Goal: Obtain resource: Download file/media

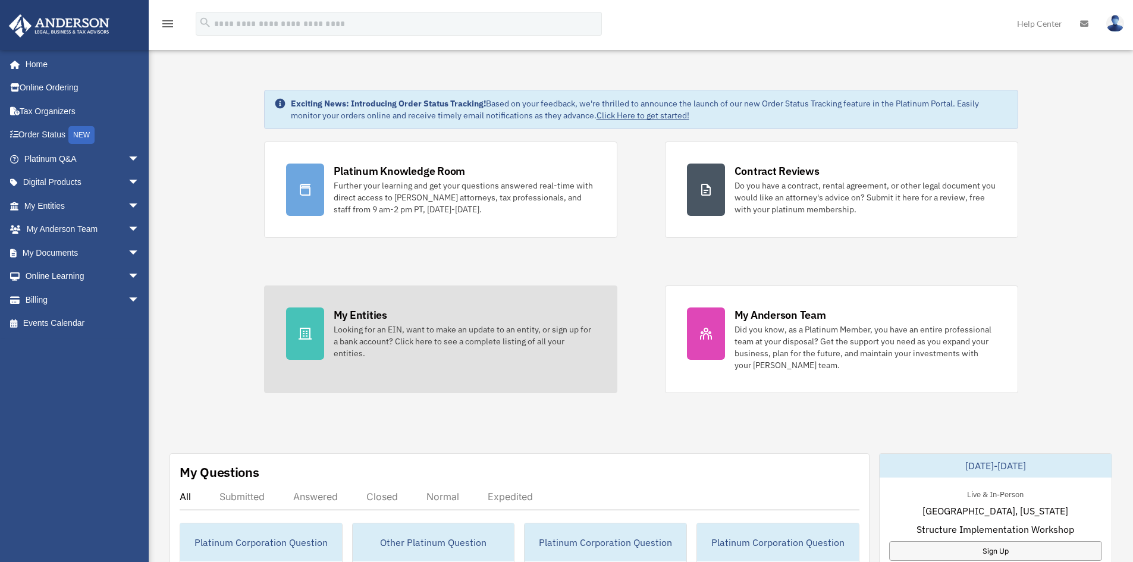
click at [366, 325] on div "Looking for an EIN, want to make an update to an entity, or sign up for a bank …" at bounding box center [465, 341] width 262 height 36
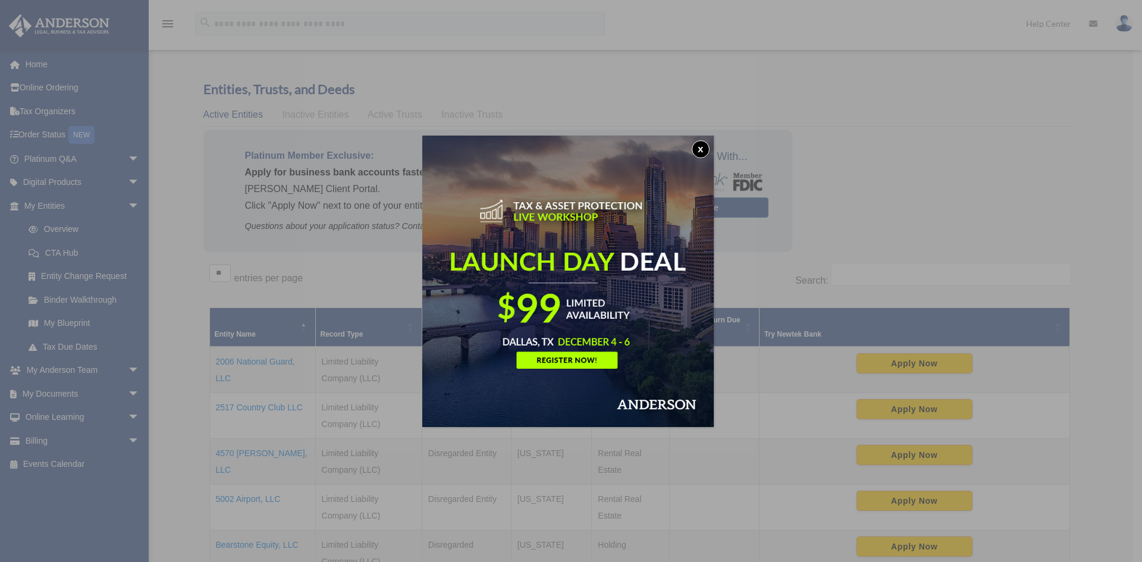
click at [705, 148] on button "x" at bounding box center [700, 149] width 18 height 18
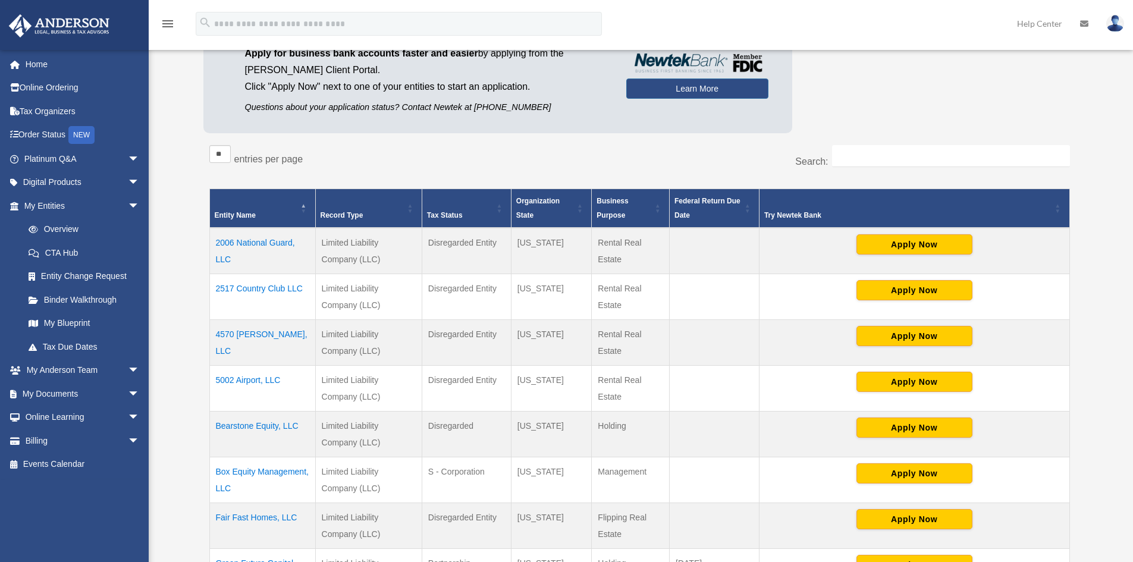
scroll to position [178, 0]
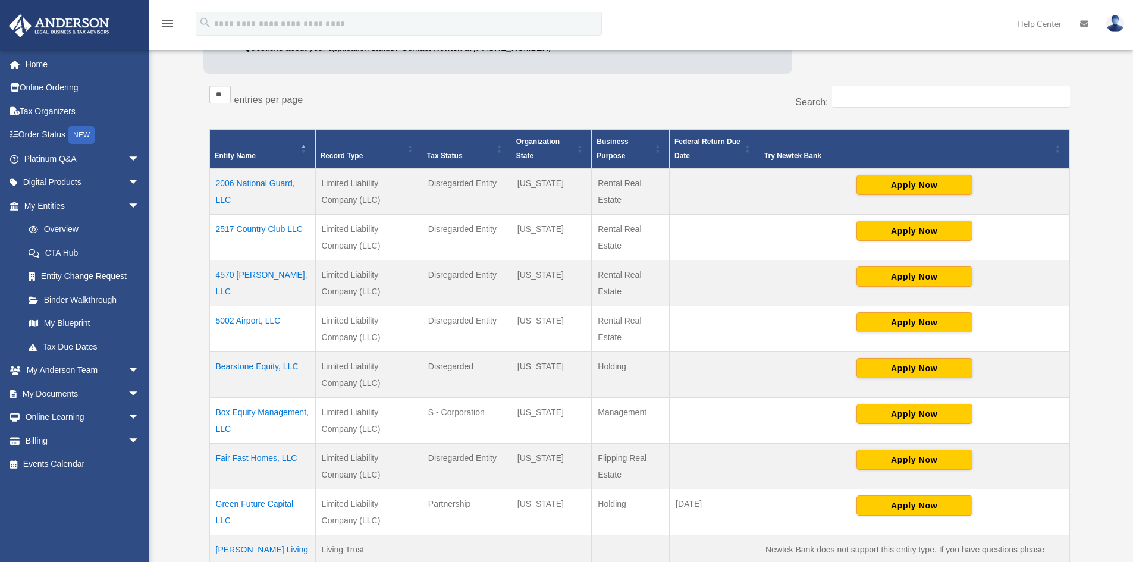
click at [269, 277] on td "4570 [PERSON_NAME], LLC" at bounding box center [262, 283] width 106 height 46
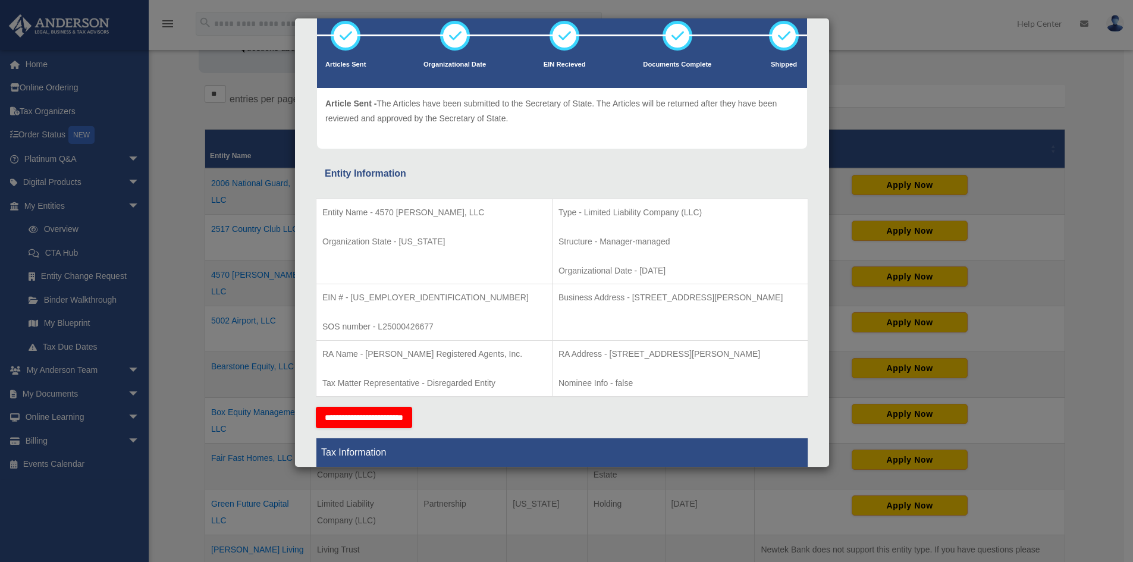
scroll to position [0, 0]
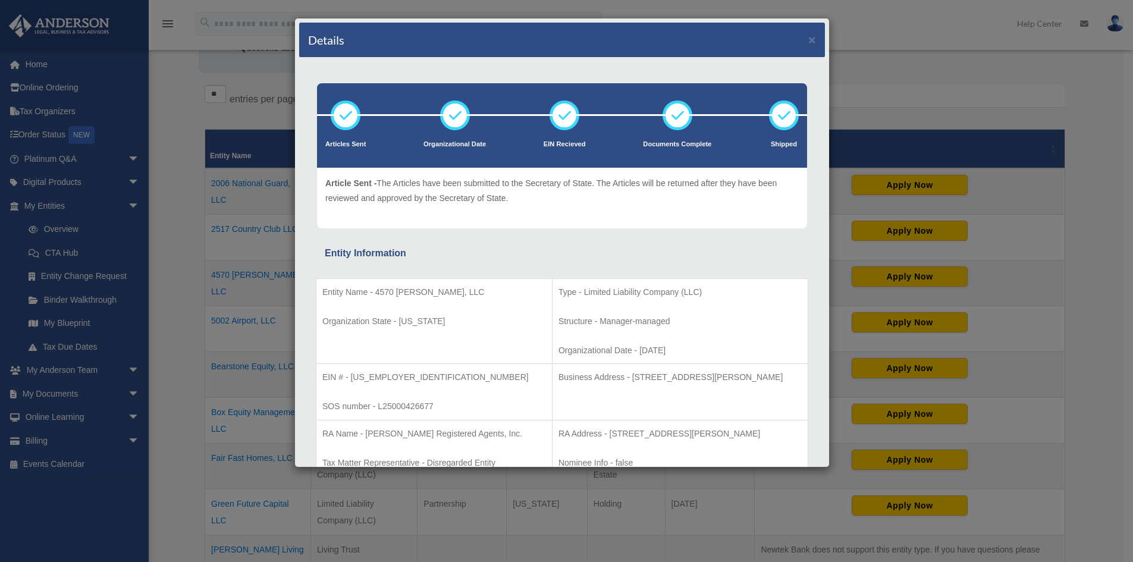
click at [807, 42] on div "Details ×" at bounding box center [562, 40] width 526 height 35
click at [808, 42] on button "×" at bounding box center [812, 39] width 8 height 12
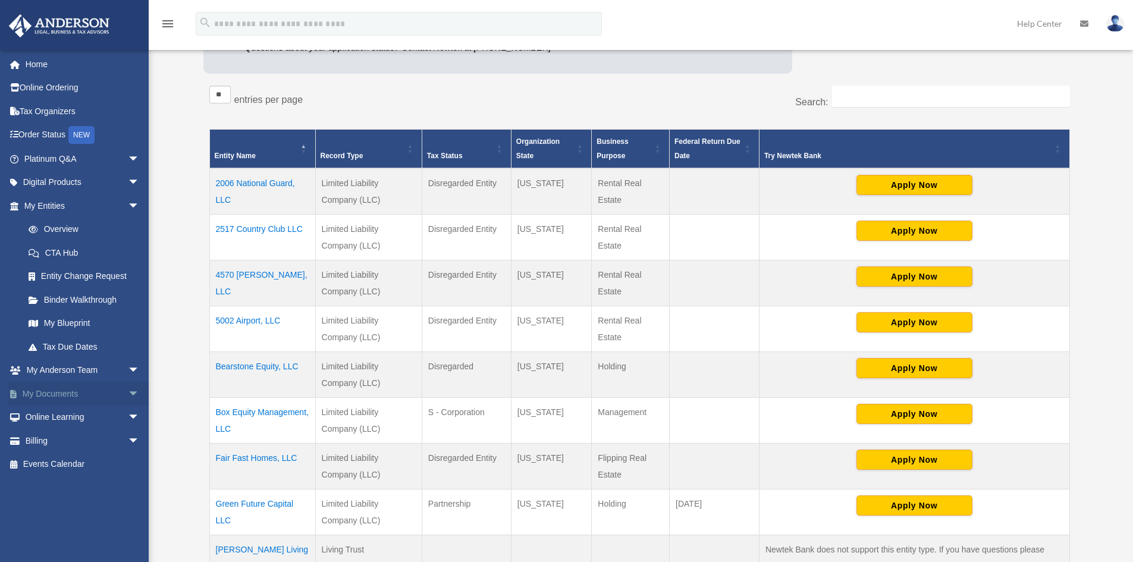
click at [128, 389] on span "arrow_drop_down" at bounding box center [140, 394] width 24 height 24
click at [53, 417] on link "Box" at bounding box center [87, 417] width 141 height 24
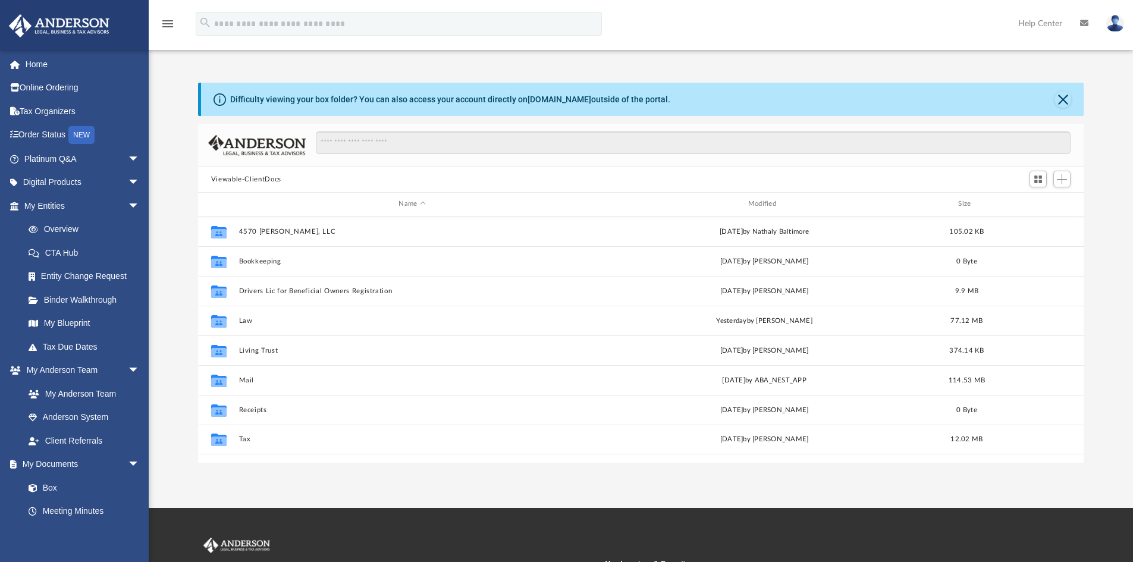
scroll to position [262, 876]
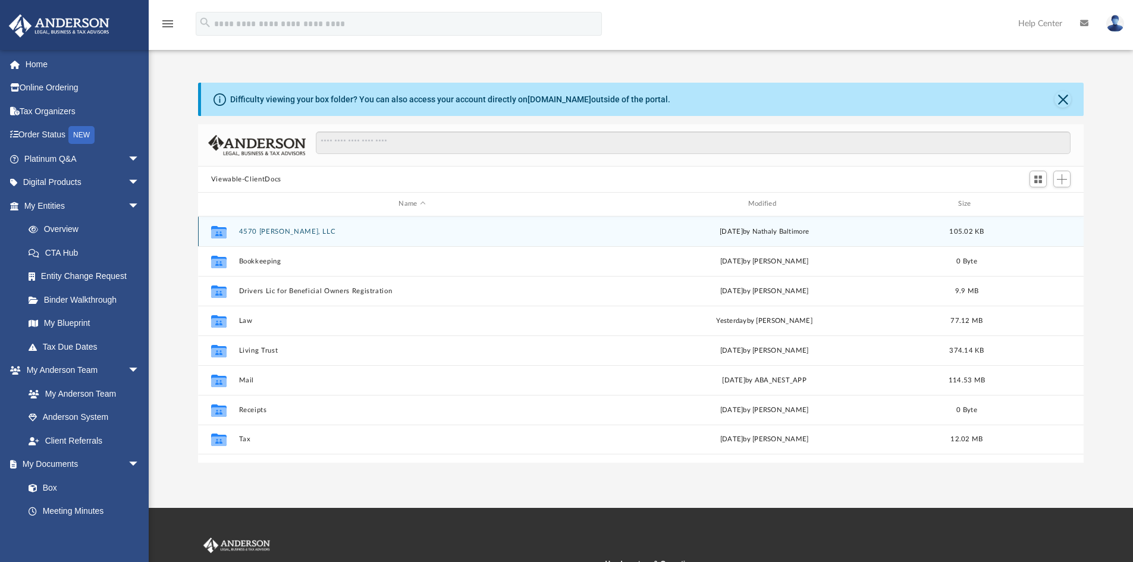
click at [273, 231] on button "4570 [PERSON_NAME], LLC" at bounding box center [411, 232] width 347 height 8
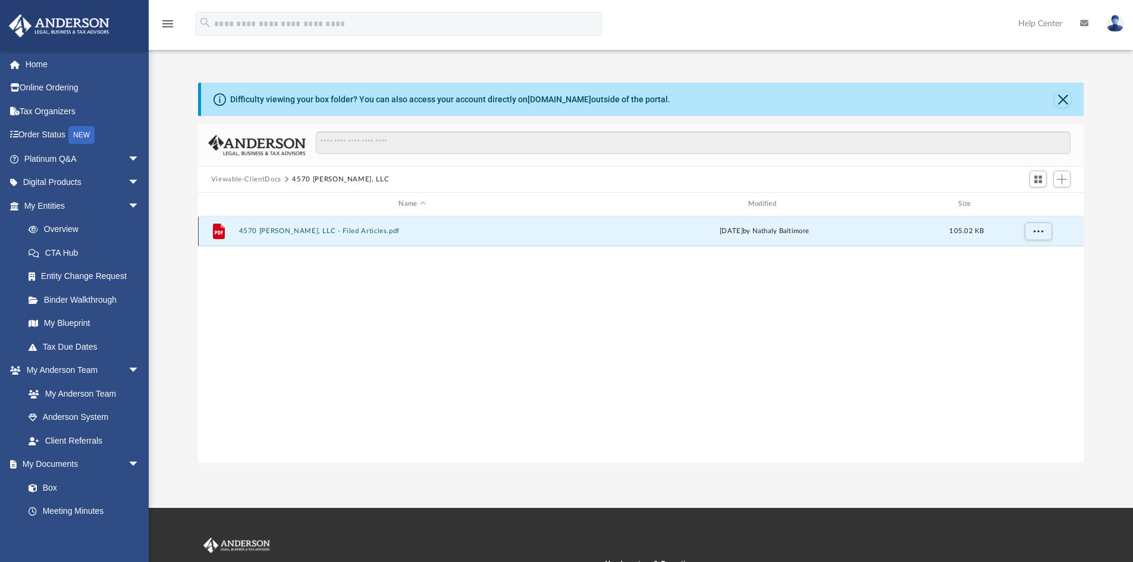
click at [273, 231] on button "4570 Babcock, LLC - Filed Articles.pdf" at bounding box center [411, 231] width 347 height 8
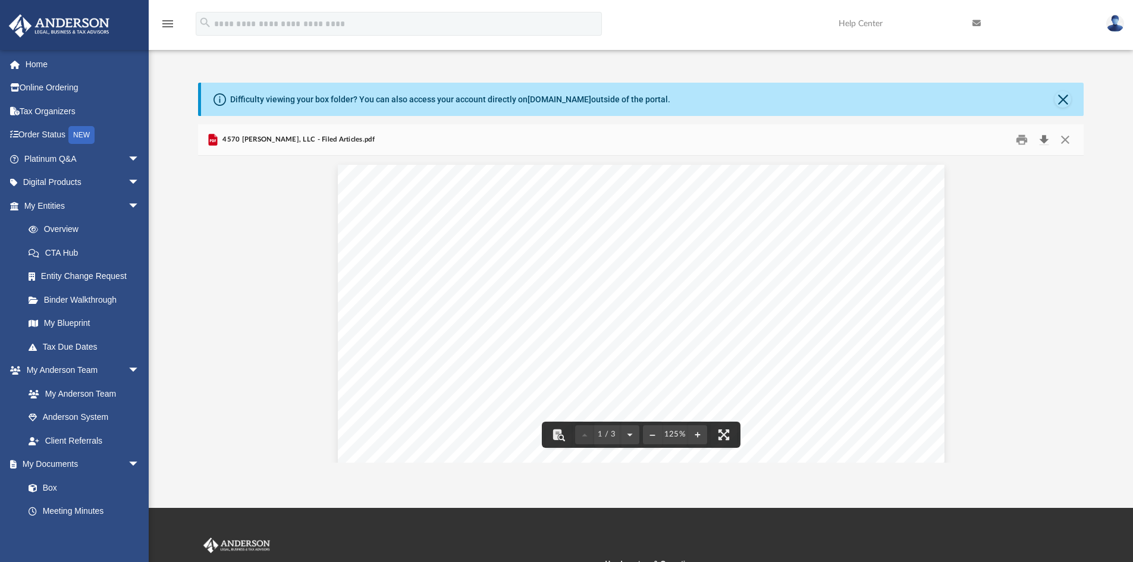
click at [1044, 139] on button "Download" at bounding box center [1043, 140] width 21 height 18
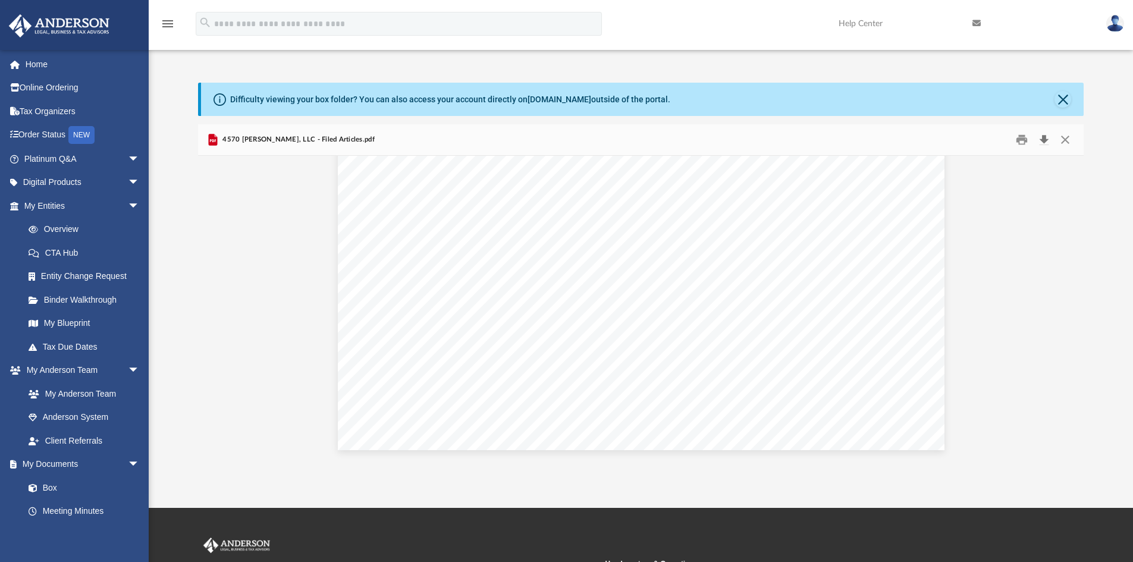
scroll to position [496, 0]
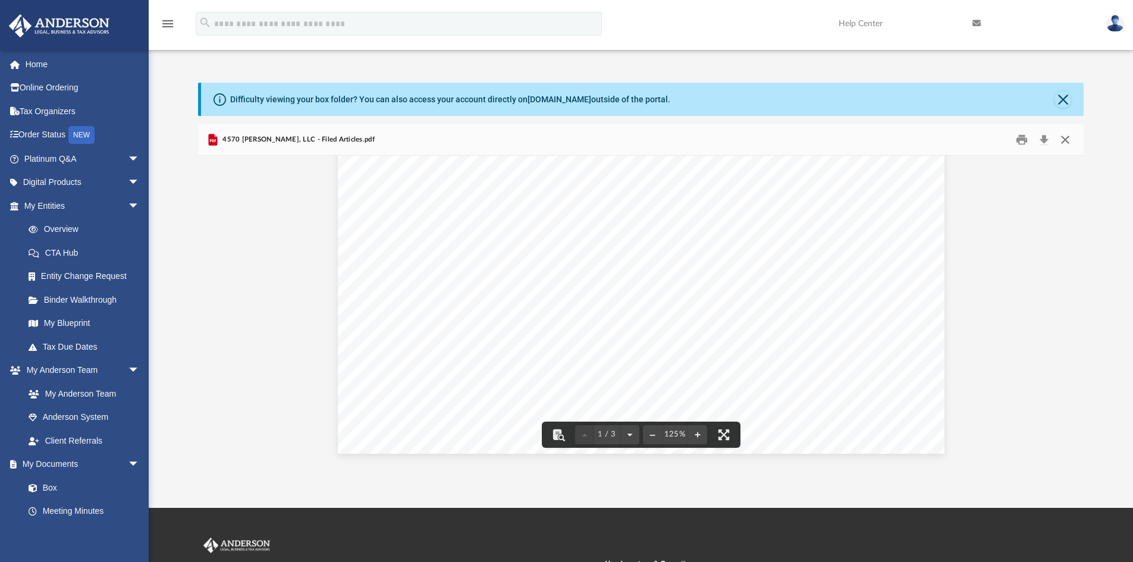
click at [1068, 141] on button "Close" at bounding box center [1064, 140] width 21 height 18
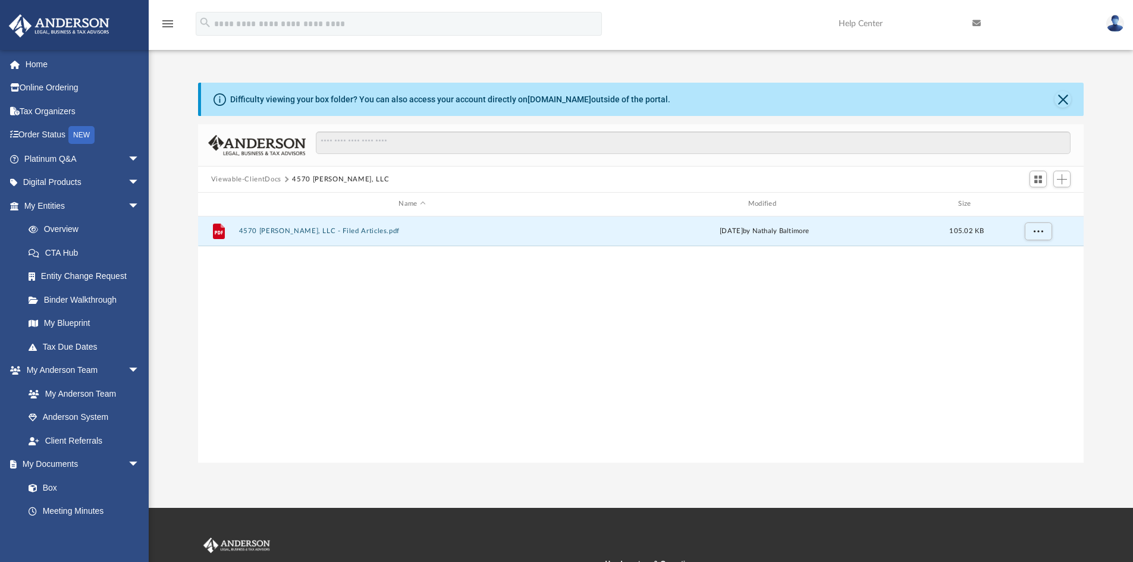
click at [243, 181] on button "Viewable-ClientDocs" at bounding box center [246, 179] width 70 height 11
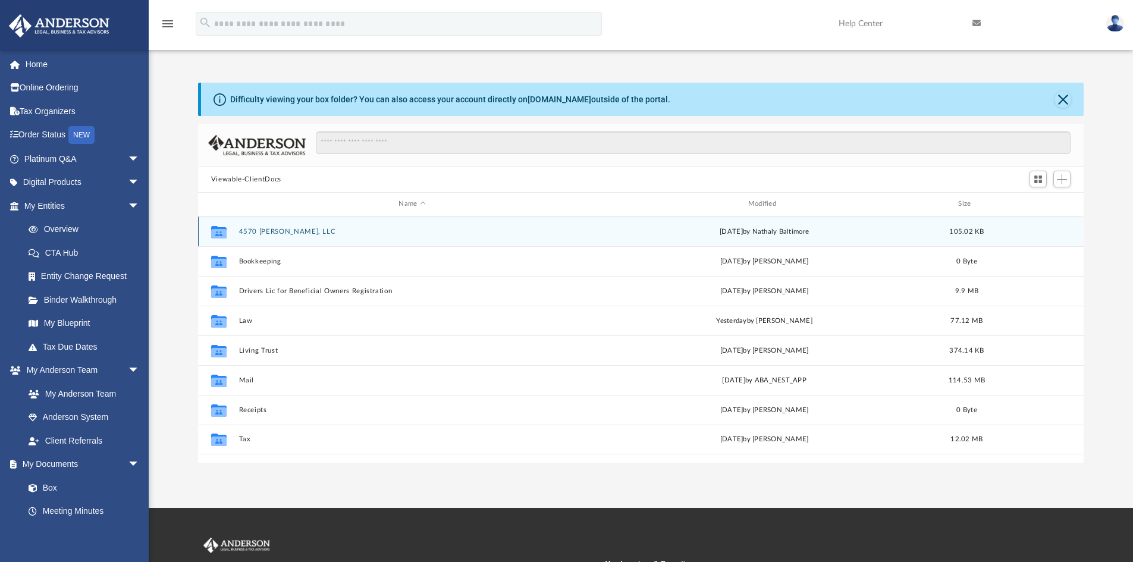
click at [273, 231] on button "4570 [PERSON_NAME], LLC" at bounding box center [411, 232] width 347 height 8
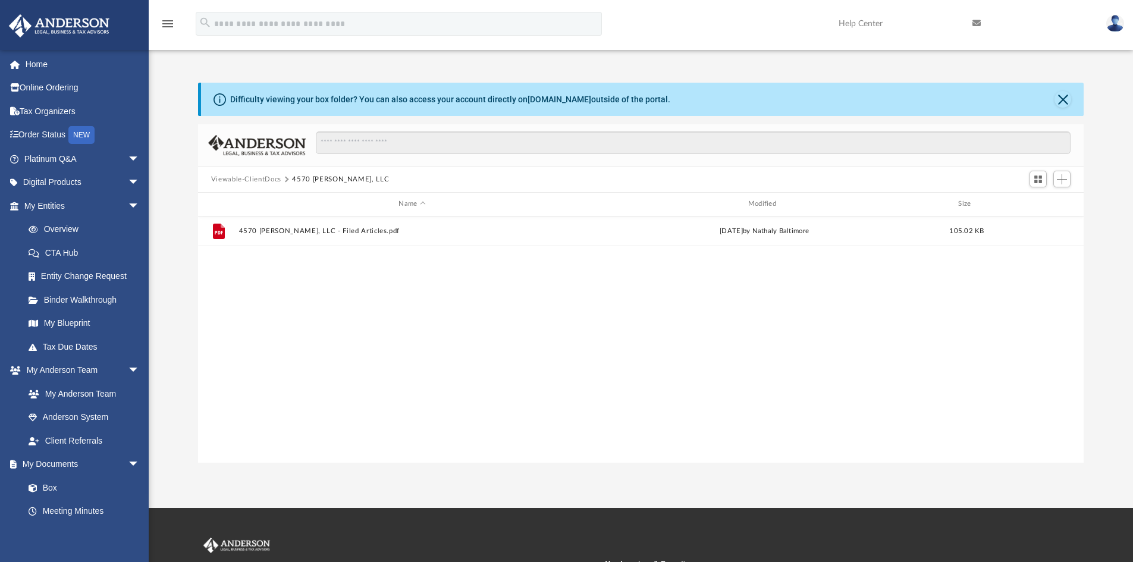
click at [262, 180] on button "Viewable-ClientDocs" at bounding box center [246, 179] width 70 height 11
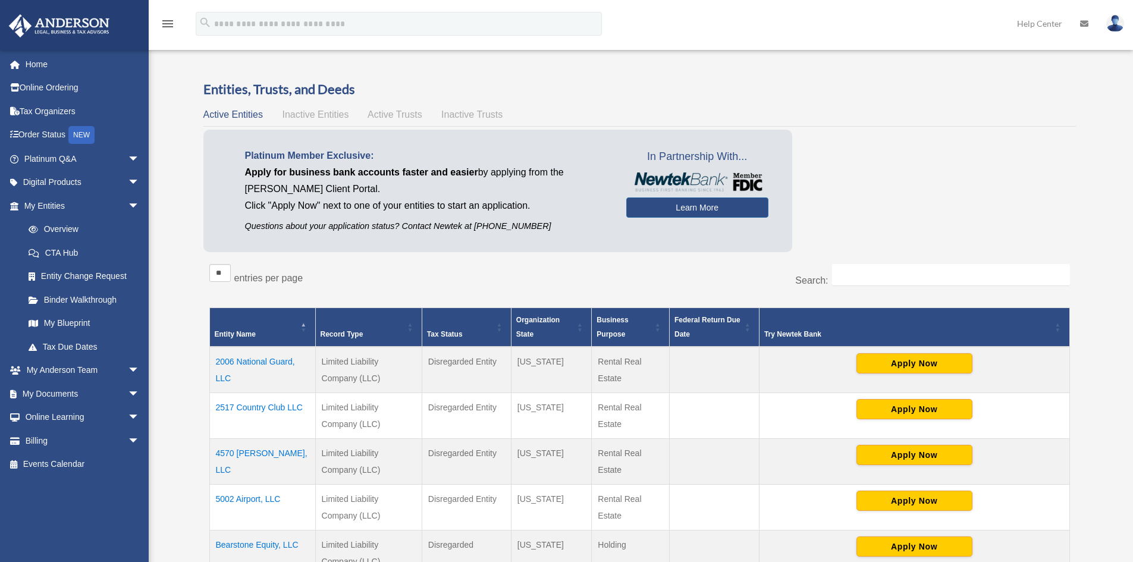
scroll to position [175, 0]
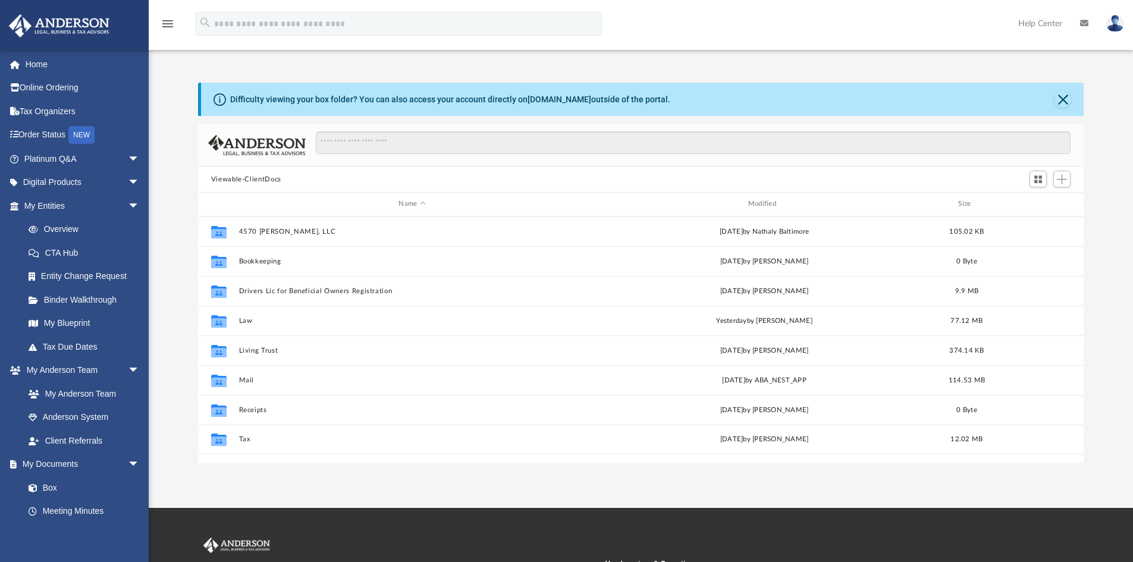
scroll to position [262, 876]
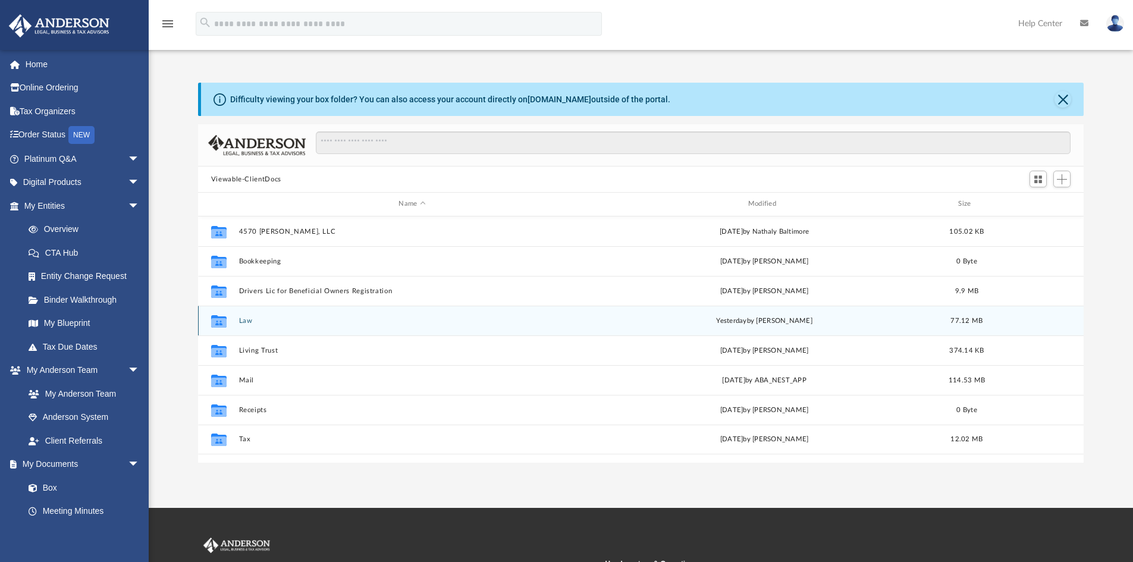
click at [249, 320] on button "Law" at bounding box center [411, 321] width 347 height 8
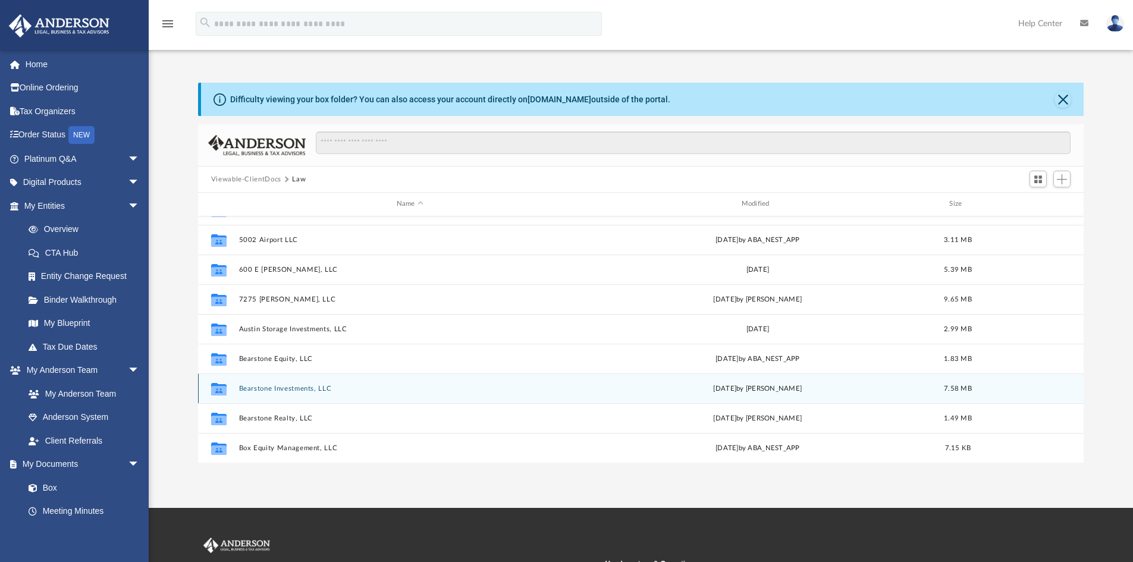
scroll to position [81, 0]
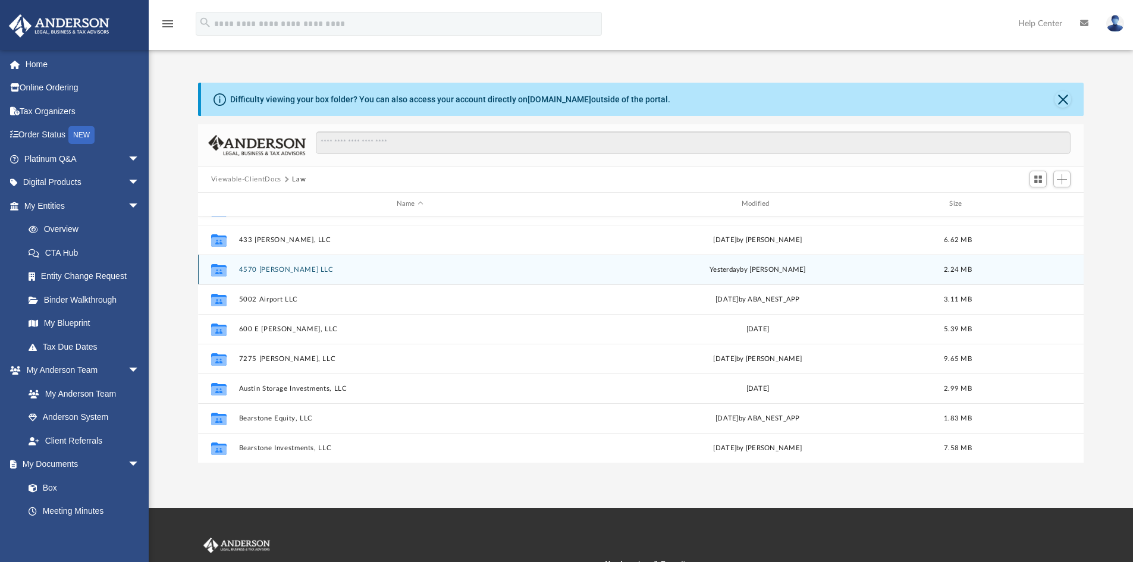
click at [269, 267] on button "4570 Babcock LLC" at bounding box center [409, 270] width 342 height 8
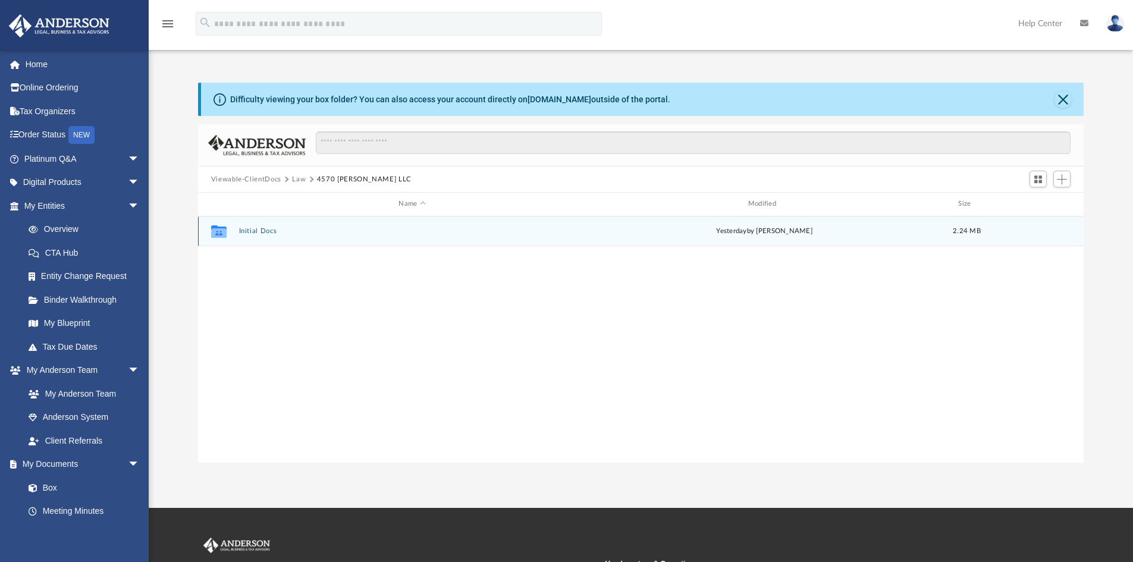
scroll to position [0, 0]
click at [266, 231] on button "Initial Docs" at bounding box center [411, 231] width 347 height 8
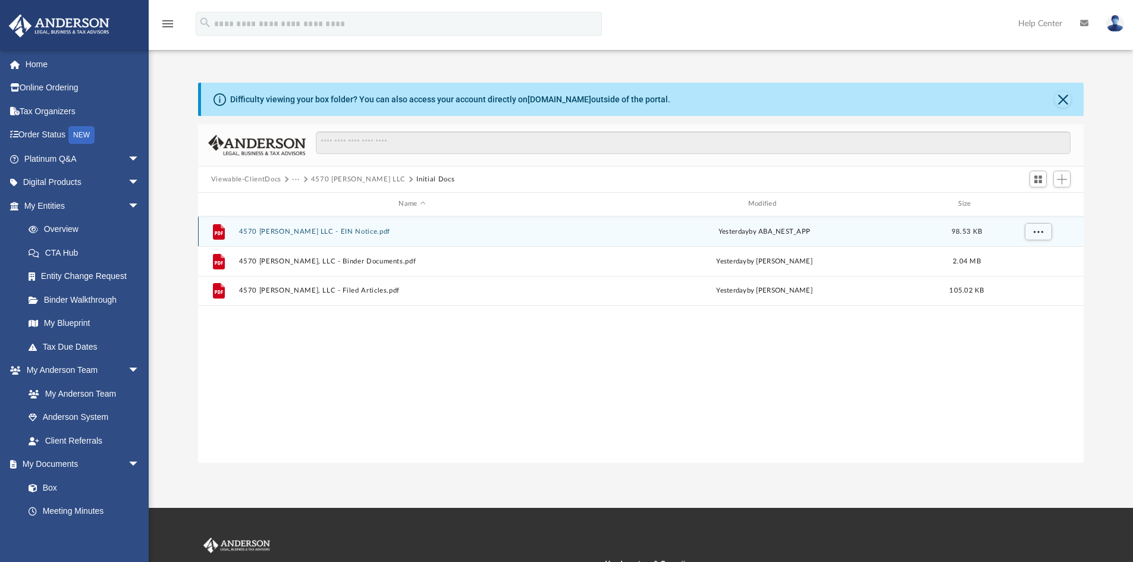
click at [323, 230] on button "4570 [PERSON_NAME] LLC - EIN Notice.pdf" at bounding box center [411, 232] width 347 height 8
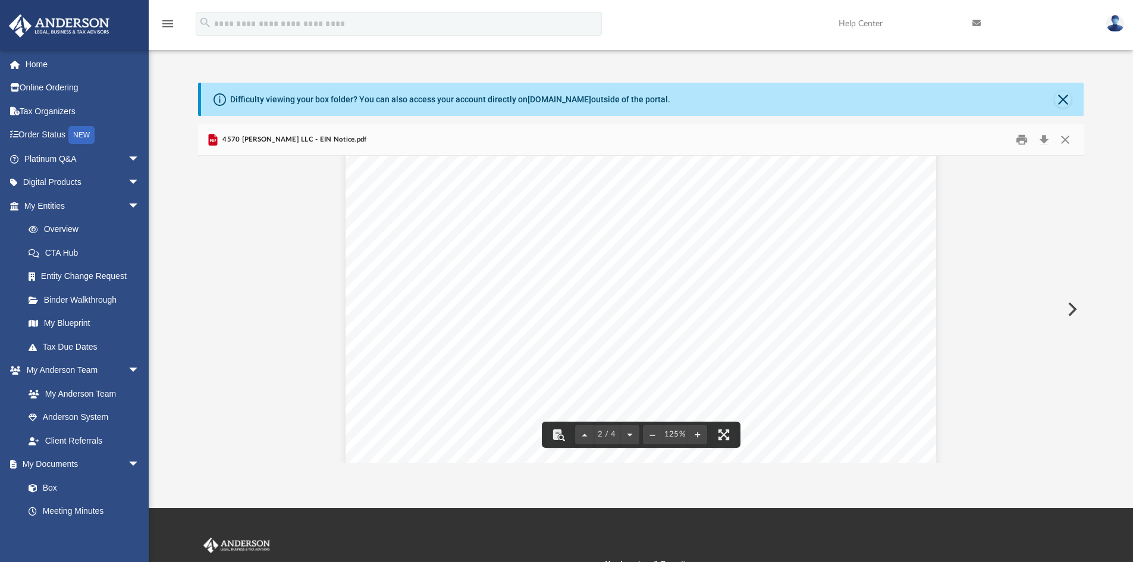
scroll to position [1011, 0]
click at [1040, 146] on button "Download" at bounding box center [1043, 140] width 21 height 18
click at [188, 260] on div "Difficulty viewing your box folder? You can also access your account directly o…" at bounding box center [641, 273] width 984 height 380
click at [1064, 94] on button "Close" at bounding box center [1062, 99] width 17 height 17
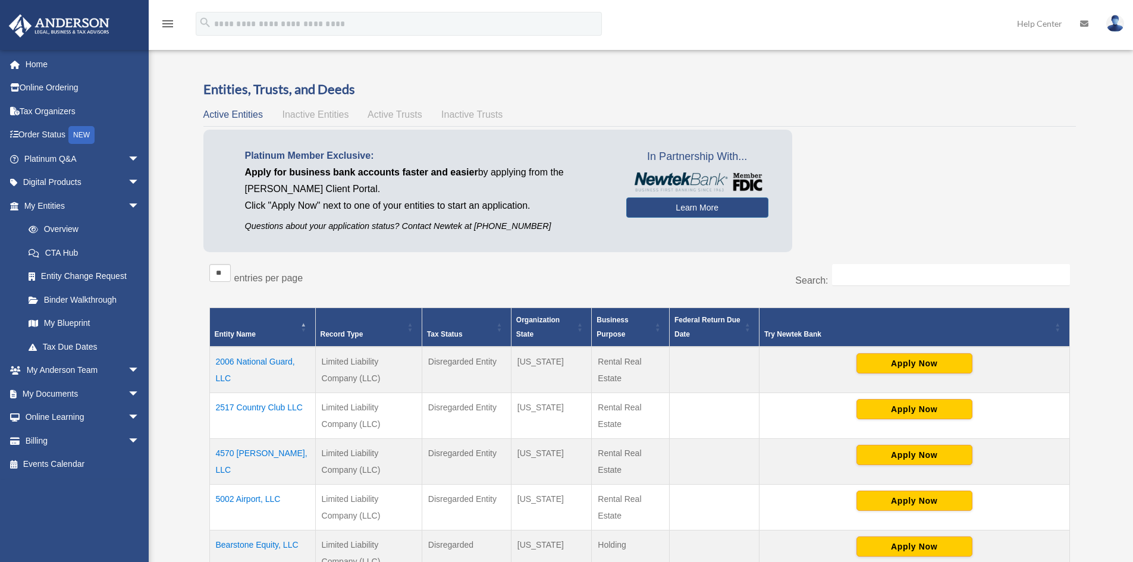
scroll to position [172, 0]
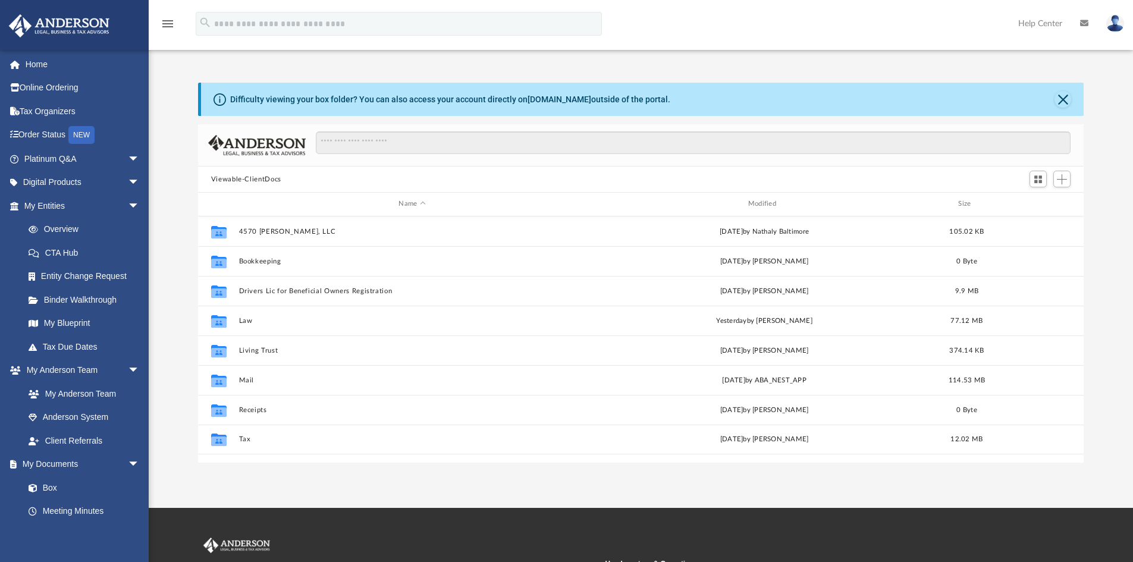
scroll to position [262, 876]
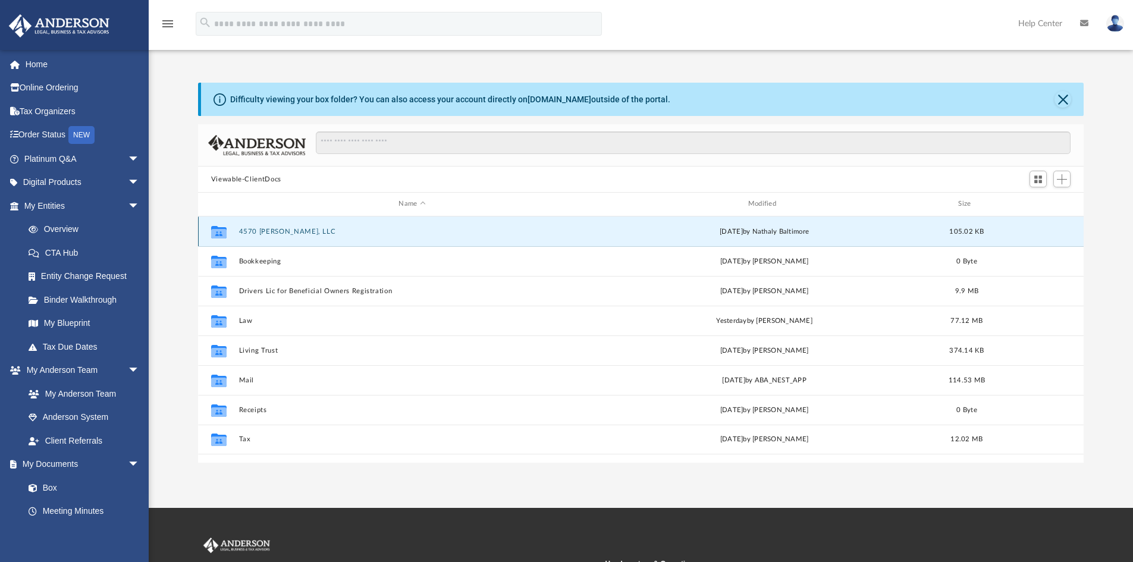
click at [276, 233] on button "4570 [PERSON_NAME], LLC" at bounding box center [411, 232] width 347 height 8
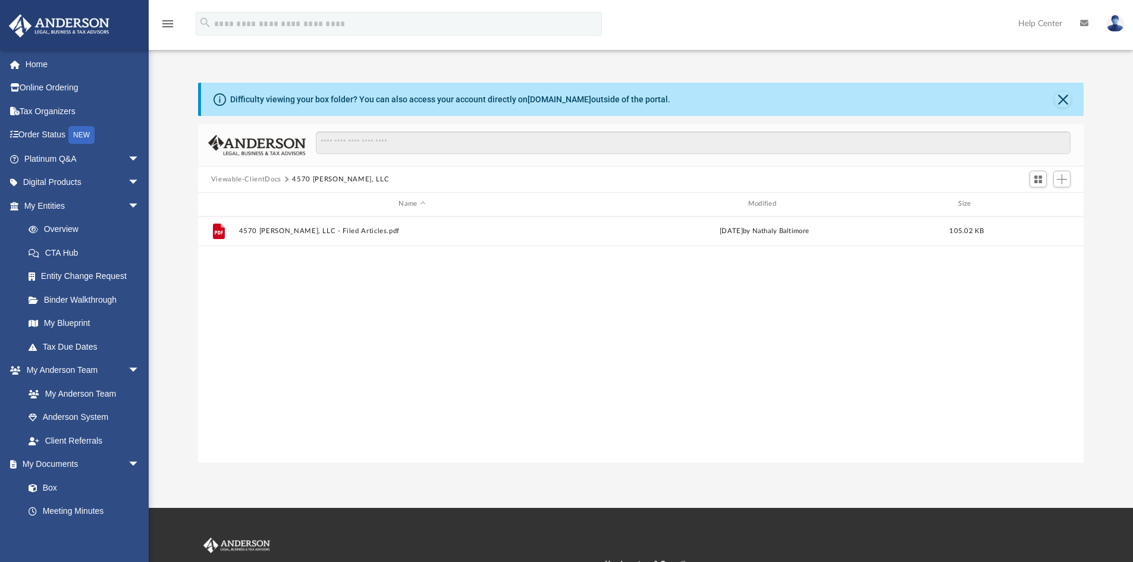
click at [260, 178] on button "Viewable-ClientDocs" at bounding box center [246, 179] width 70 height 11
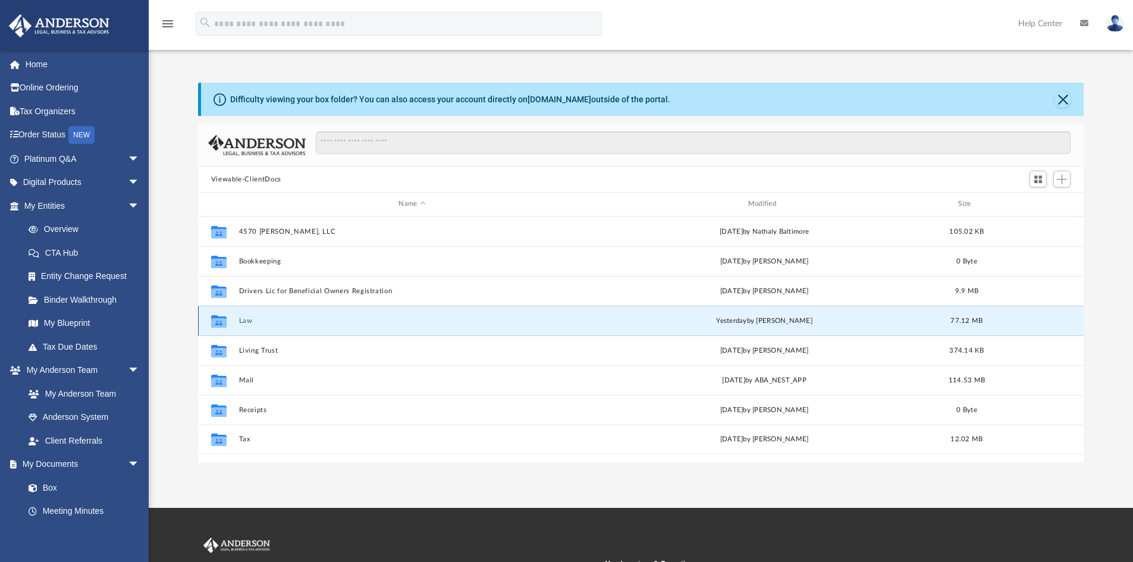
click at [243, 318] on button "Law" at bounding box center [411, 321] width 347 height 8
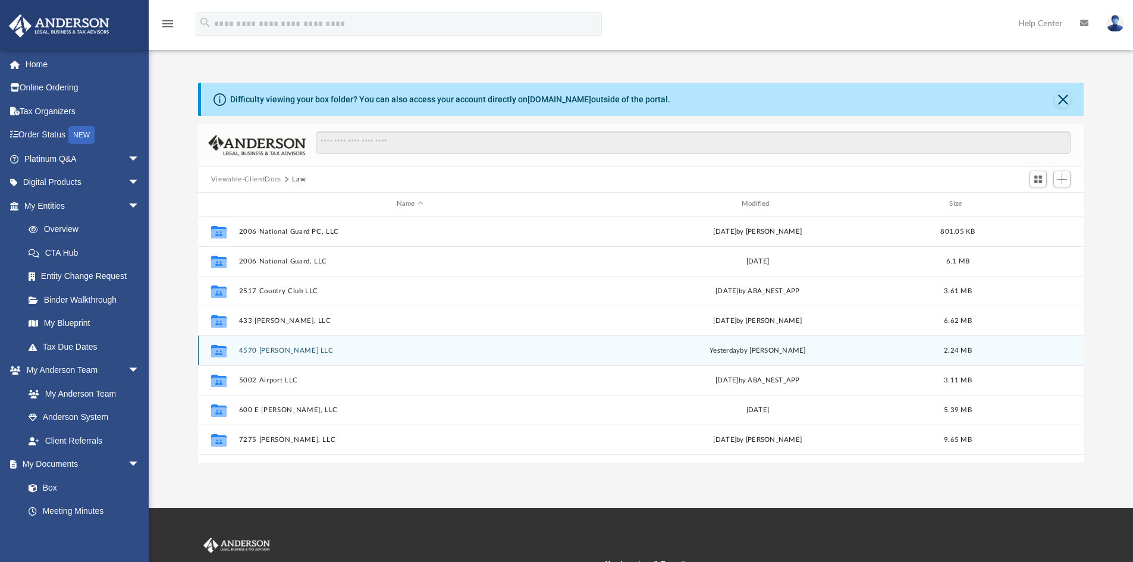
click at [276, 352] on button "4570 [PERSON_NAME] LLC" at bounding box center [409, 351] width 342 height 8
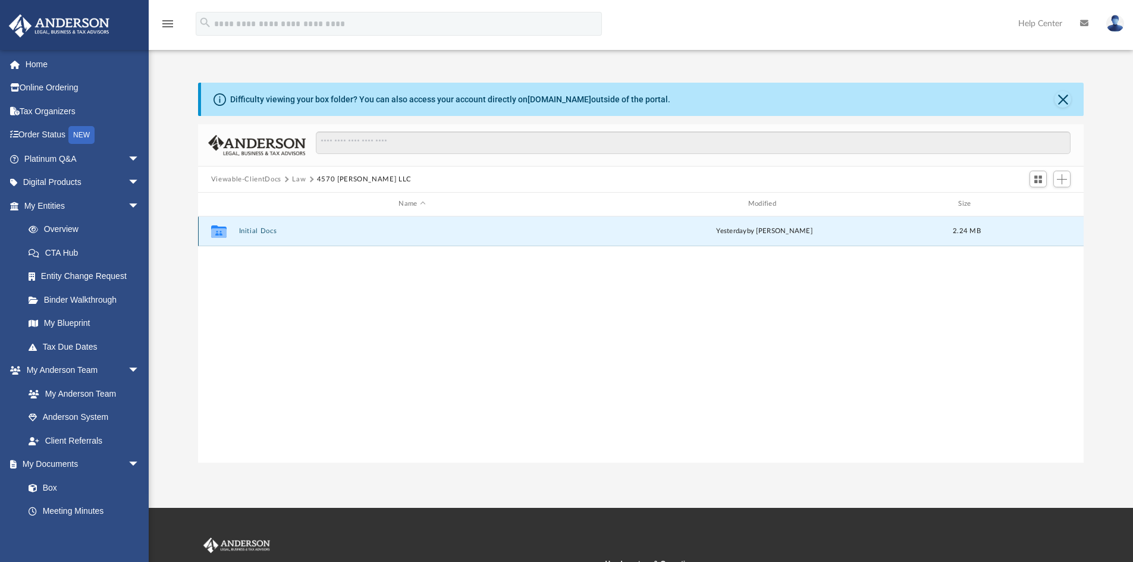
click at [259, 231] on button "Initial Docs" at bounding box center [411, 231] width 347 height 8
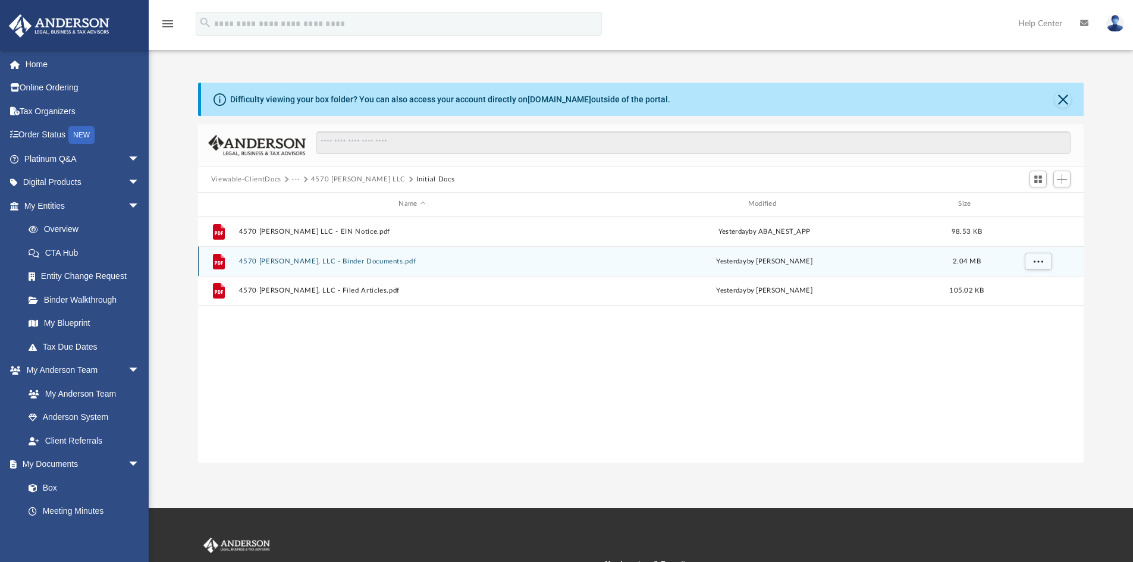
click at [343, 262] on button "4570 [PERSON_NAME], LLC - Binder Documents.pdf" at bounding box center [411, 261] width 347 height 8
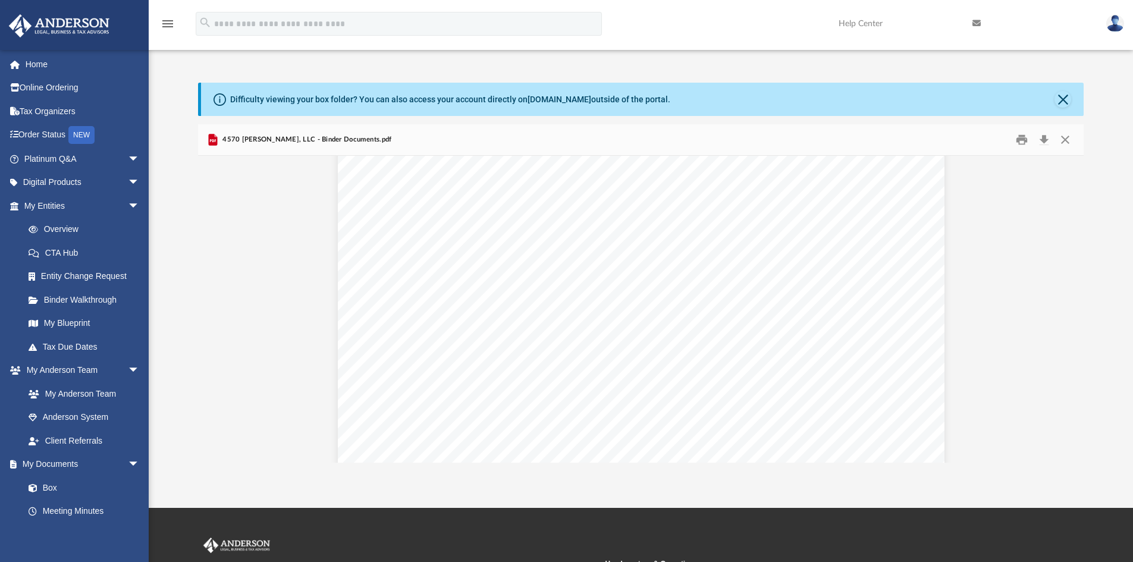
scroll to position [2616, 0]
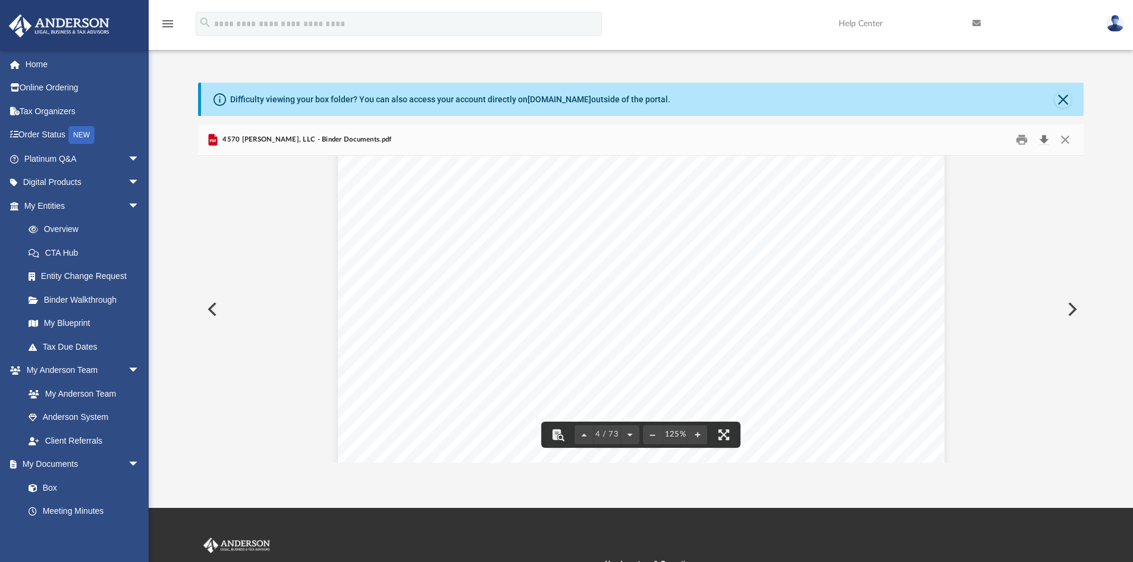
click at [1043, 140] on button "Download" at bounding box center [1043, 140] width 21 height 18
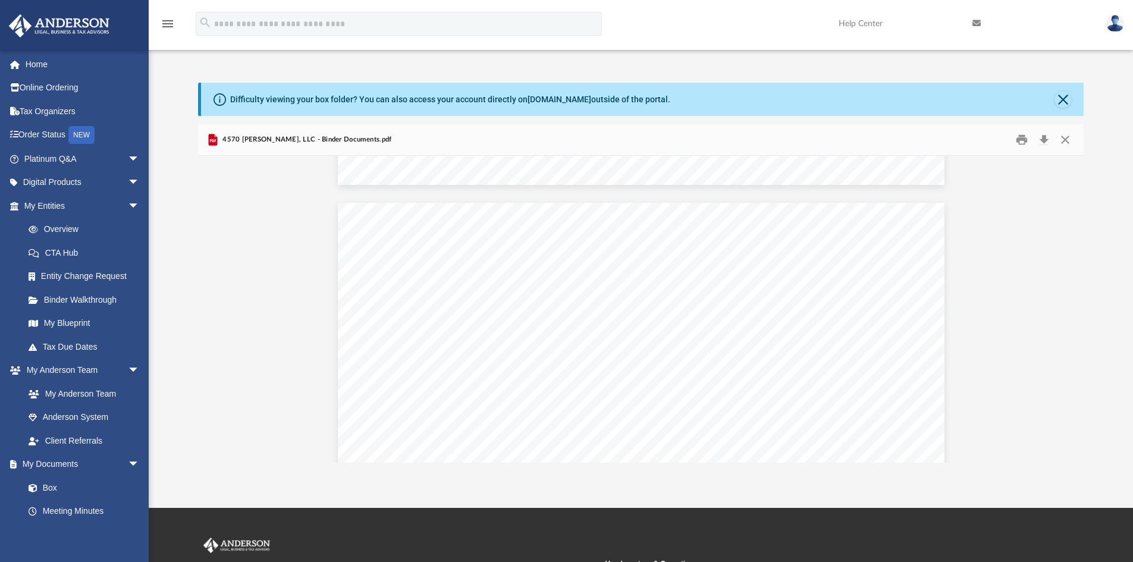
scroll to position [5589, 0]
